Goal: Information Seeking & Learning: Learn about a topic

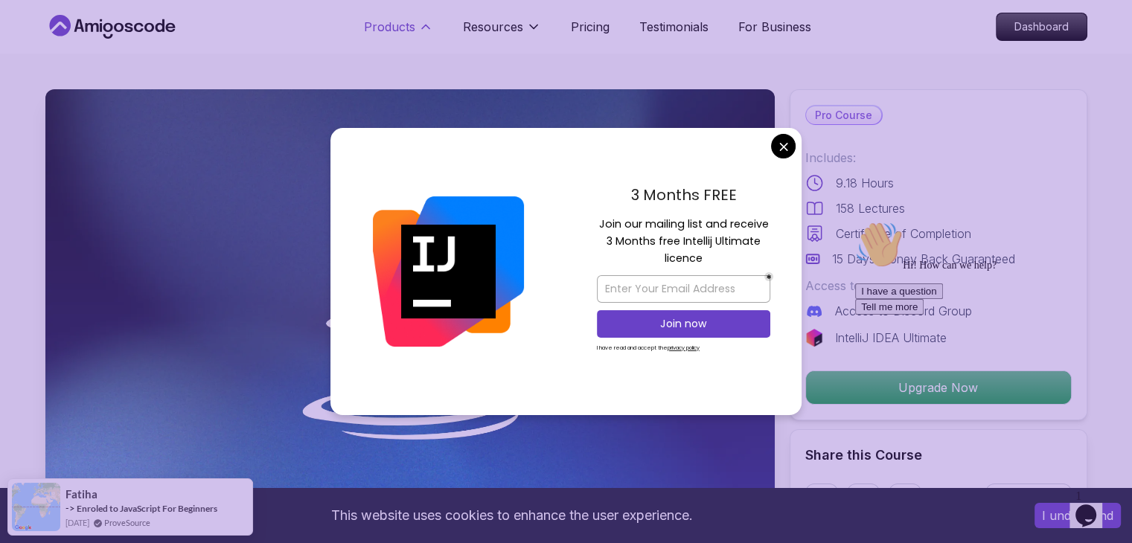
click at [406, 21] on p "Products" at bounding box center [389, 27] width 51 height 18
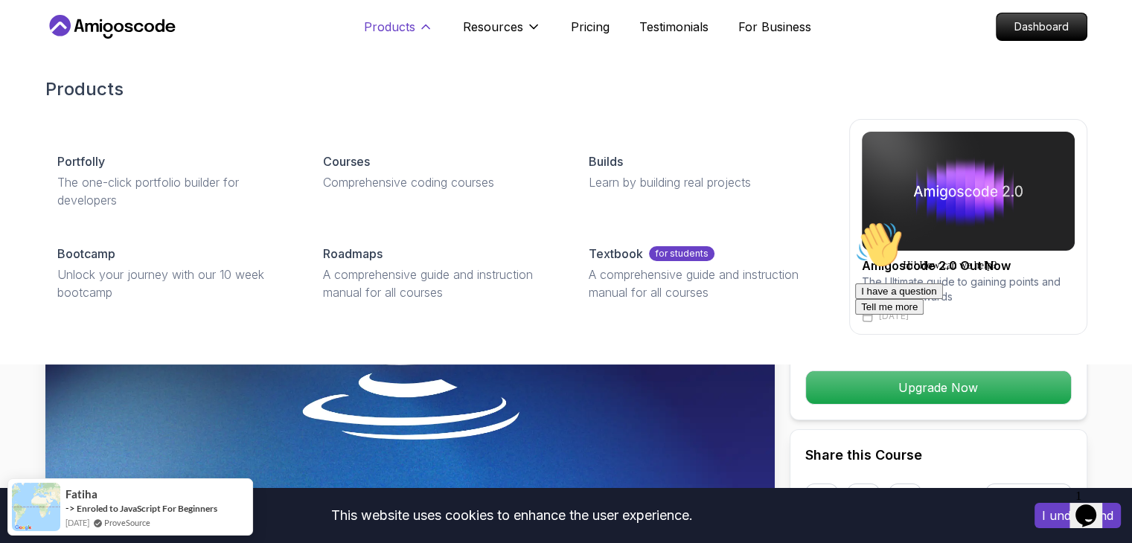
click at [399, 20] on p "Products" at bounding box center [389, 27] width 51 height 18
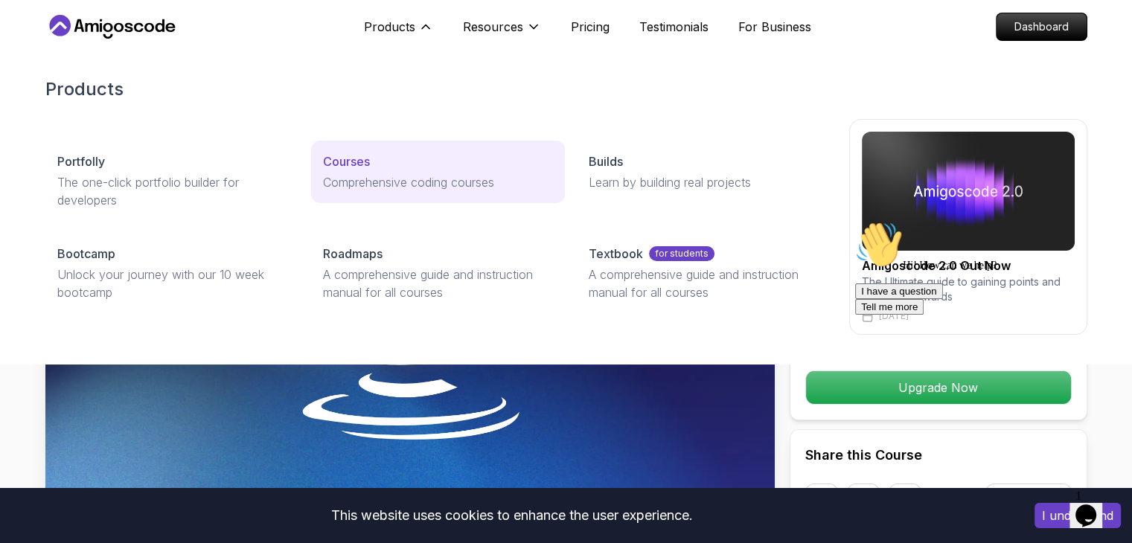
click at [360, 158] on p "Courses" at bounding box center [346, 162] width 47 height 18
